Goal: Transaction & Acquisition: Obtain resource

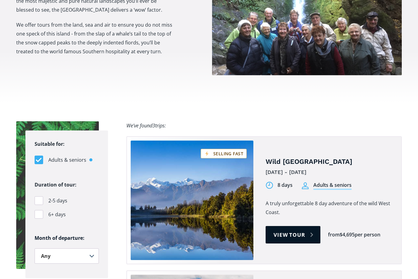
scroll to position [321, 0]
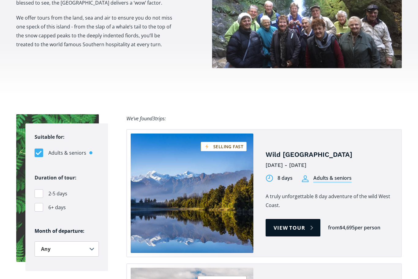
click at [41, 203] on div "Filters" at bounding box center [39, 207] width 9 height 9
click at [39, 205] on input "6+ days" at bounding box center [37, 207] width 4 height 4
checkbox input "true"
click at [81, 241] on select "Any January February March April May June July August September October Novembe…" at bounding box center [67, 248] width 64 height 15
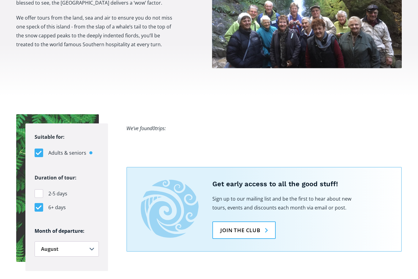
click at [93, 241] on select "Any January February March April May June July August September October Novembe…" at bounding box center [67, 248] width 64 height 15
select select ".september"
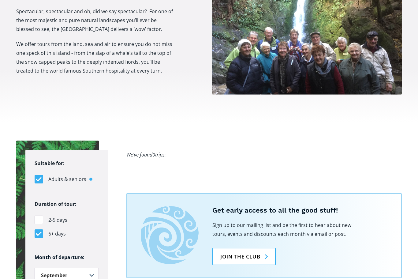
scroll to position [295, 0]
click at [91, 267] on select "Any January February March April May June July August September October Novembe…" at bounding box center [67, 274] width 64 height 15
select select "Filters"
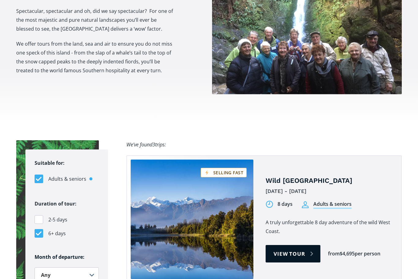
click at [294, 176] on h4 "Wild [GEOGRAPHIC_DATA]" at bounding box center [328, 180] width 126 height 9
click at [300, 245] on link "View tour" at bounding box center [292, 253] width 55 height 17
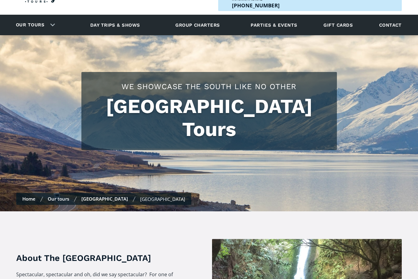
scroll to position [0, 0]
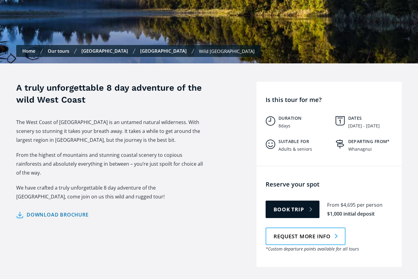
scroll to position [213, 0]
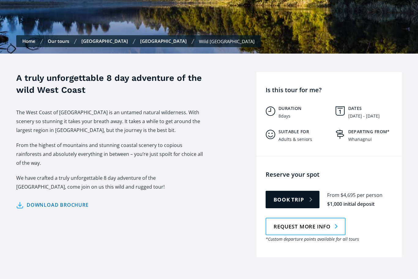
click at [62, 200] on link "Download brochure" at bounding box center [52, 204] width 72 height 9
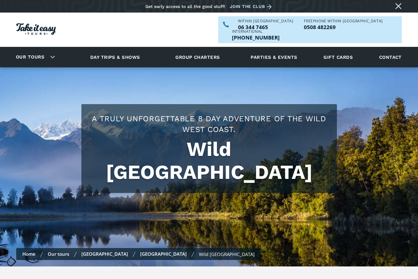
scroll to position [233, 0]
